Goal: Browse casually

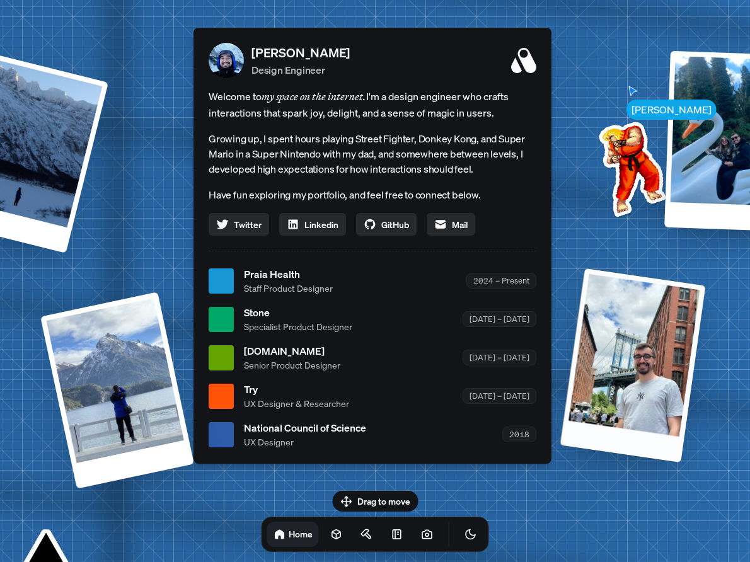
click at [648, 313] on div at bounding box center [633, 365] width 146 height 194
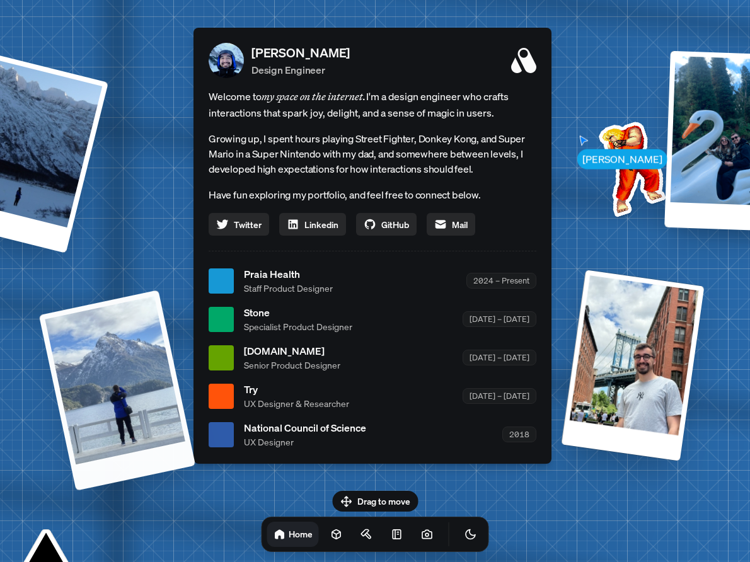
click at [137, 399] on div at bounding box center [117, 390] width 157 height 201
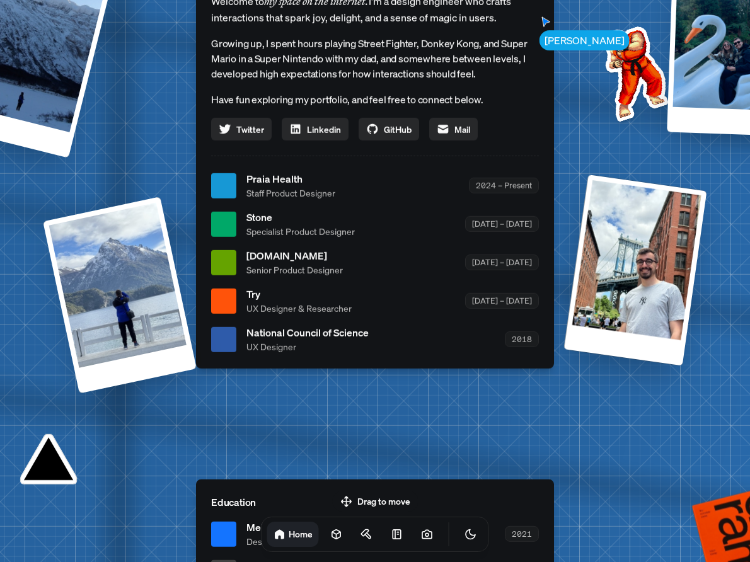
drag, startPoint x: 362, startPoint y: 501, endPoint x: 369, endPoint y: 445, distance: 56.4
click at [369, 0] on body "[PERSON_NAME] [PERSON_NAME] Design Engineer Welcome to my space on the internet…" at bounding box center [375, 0] width 750 height 0
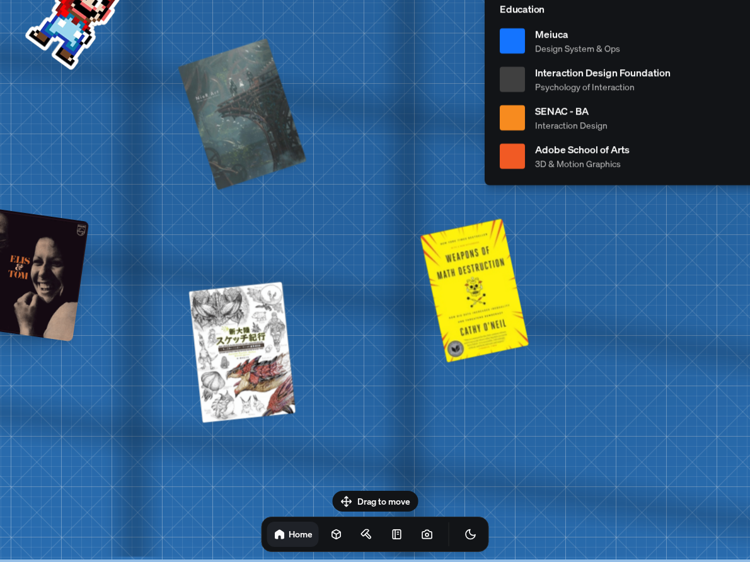
drag, startPoint x: 288, startPoint y: 447, endPoint x: 576, endPoint y: -55, distance: 578.4
click at [576, 0] on html "[PERSON_NAME] [PERSON_NAME] Design Engineer Welcome to my space on the internet…" at bounding box center [375, 0] width 750 height 0
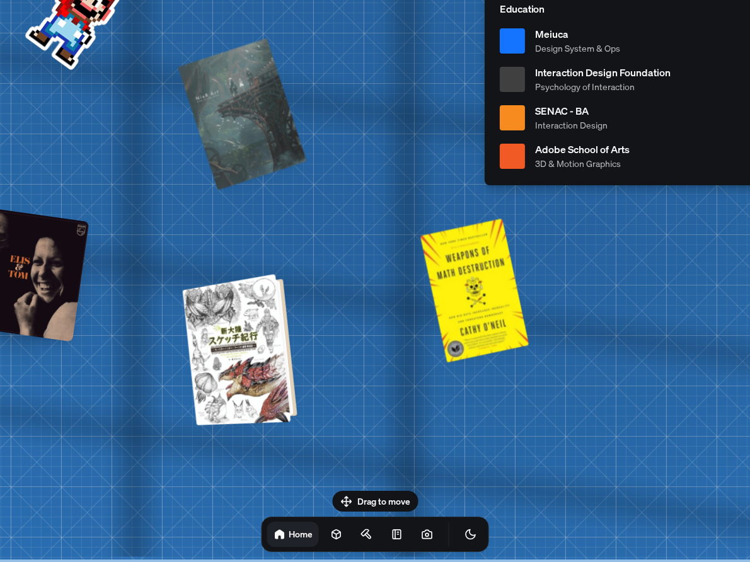
click at [223, 335] on div at bounding box center [242, 350] width 105 height 146
click at [264, 347] on div at bounding box center [242, 350] width 105 height 146
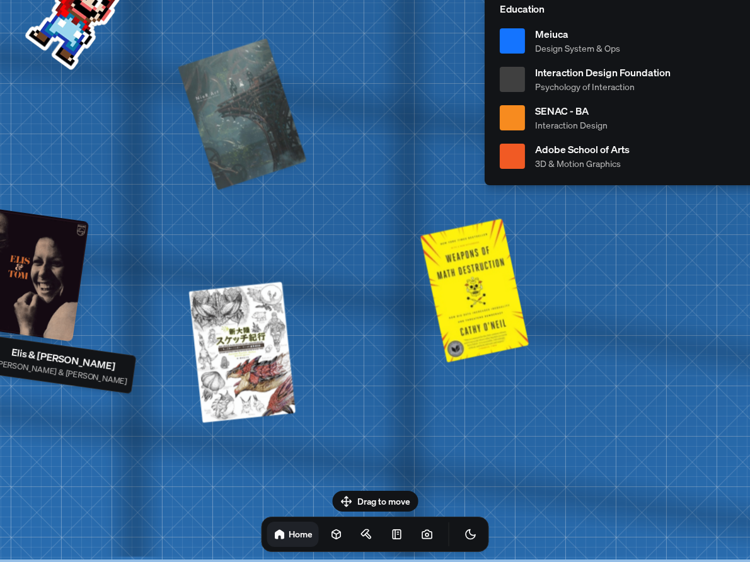
click at [52, 276] on div at bounding box center [20, 273] width 137 height 137
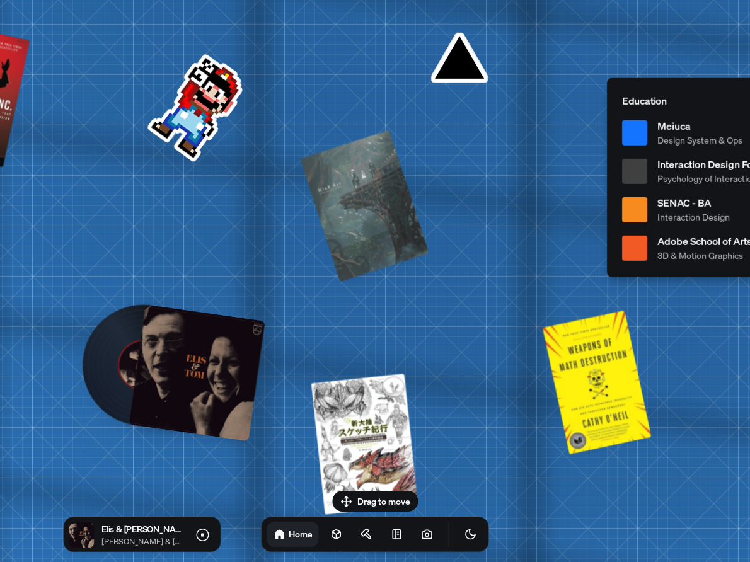
drag, startPoint x: 122, startPoint y: 185, endPoint x: 244, endPoint y: 277, distance: 153.0
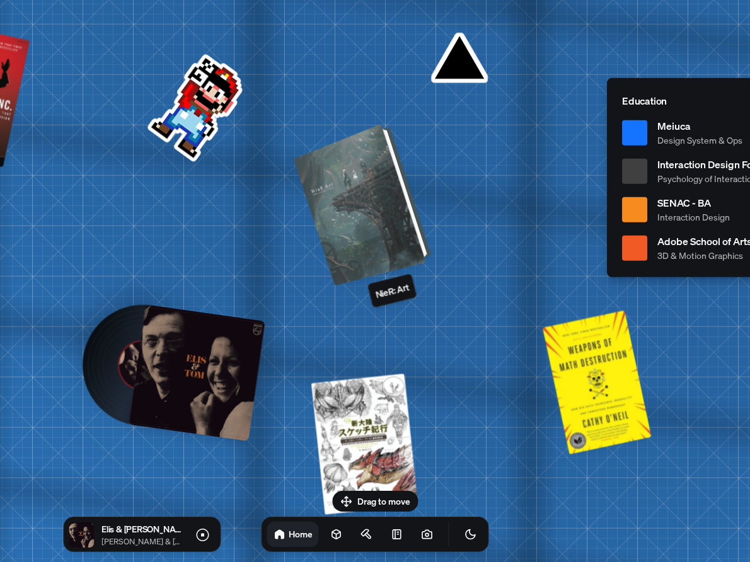
click at [362, 222] on div at bounding box center [365, 203] width 128 height 156
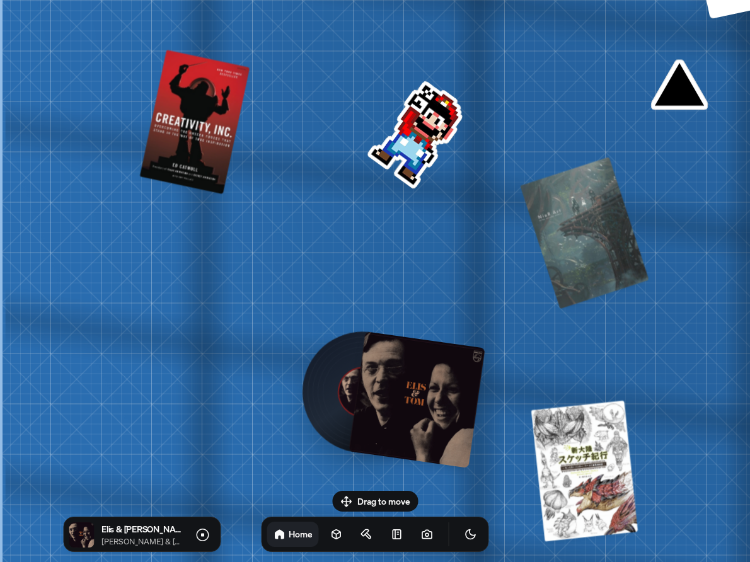
drag, startPoint x: 185, startPoint y: 200, endPoint x: 385, endPoint y: 196, distance: 200.4
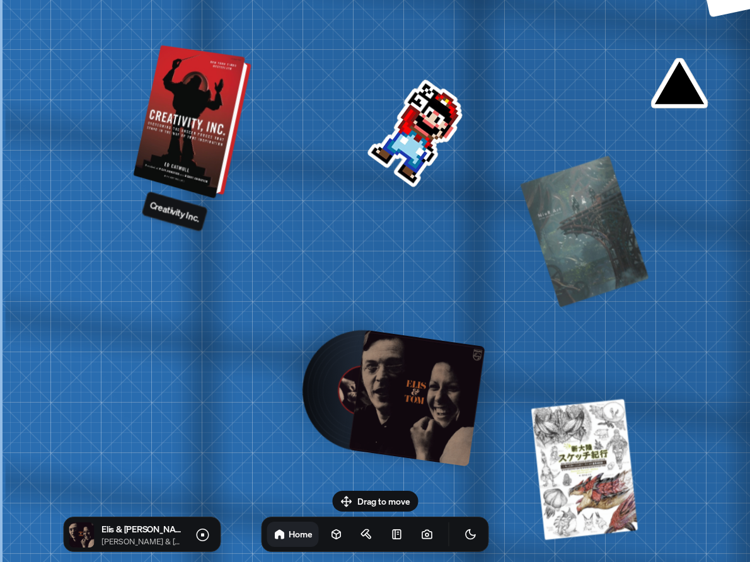
click at [200, 139] on div at bounding box center [194, 123] width 108 height 148
